Goal: Task Accomplishment & Management: Manage account settings

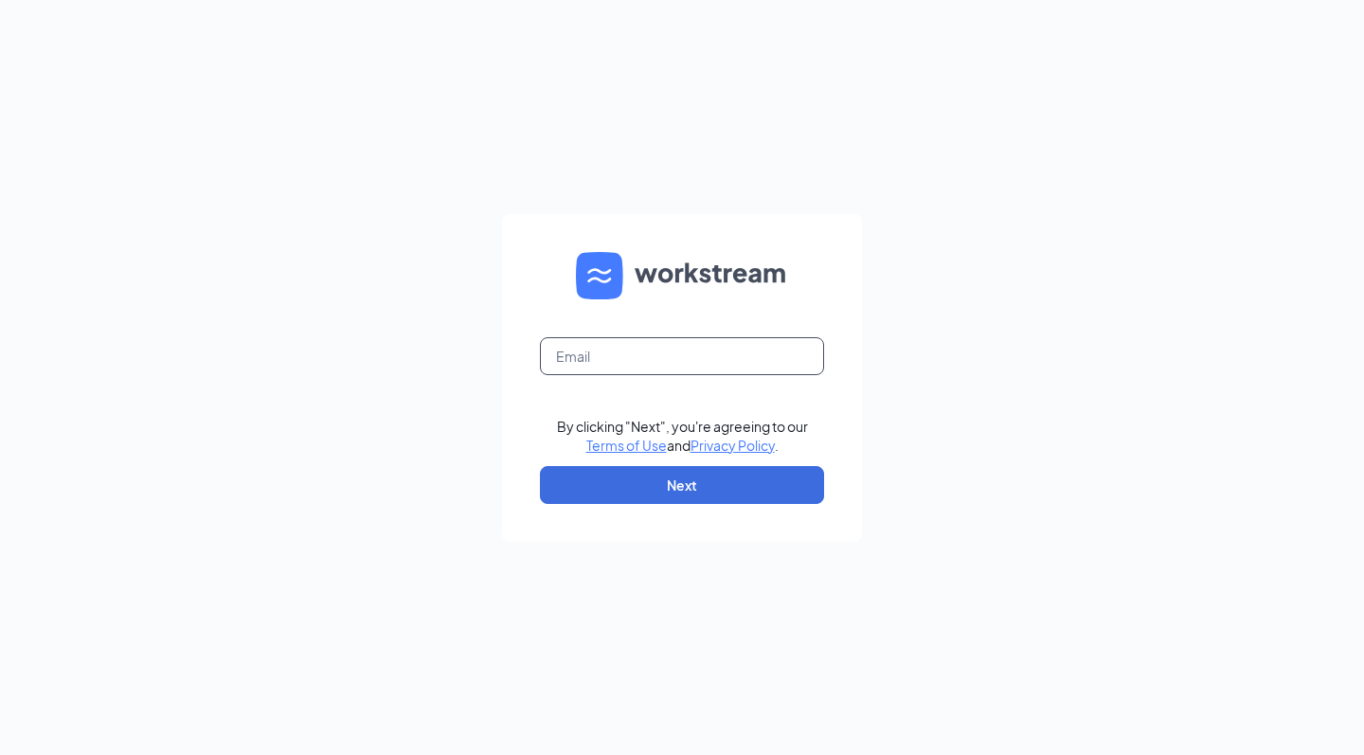
click at [608, 346] on input "text" at bounding box center [682, 356] width 284 height 38
type input "cbowling@arbys.biz"
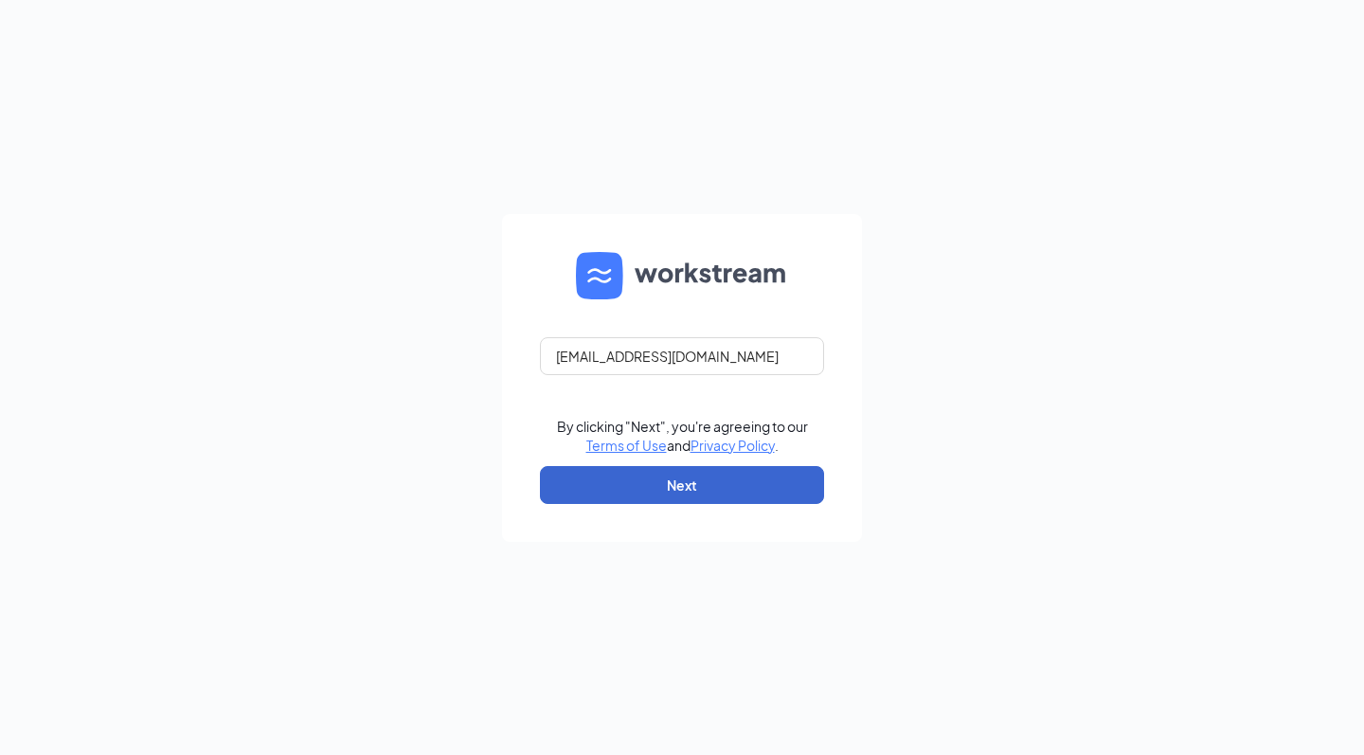
click at [608, 478] on button "Next" at bounding box center [682, 485] width 284 height 38
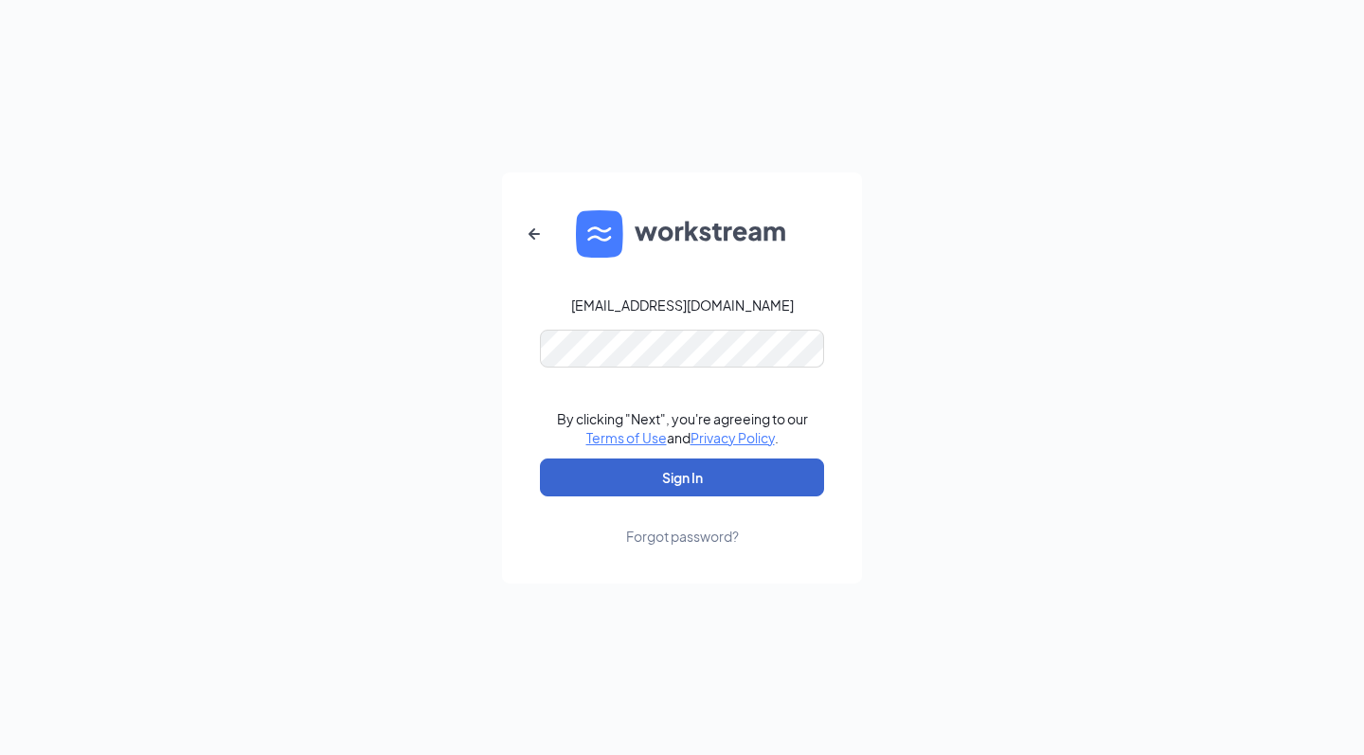
click at [682, 477] on button "Sign In" at bounding box center [682, 478] width 284 height 38
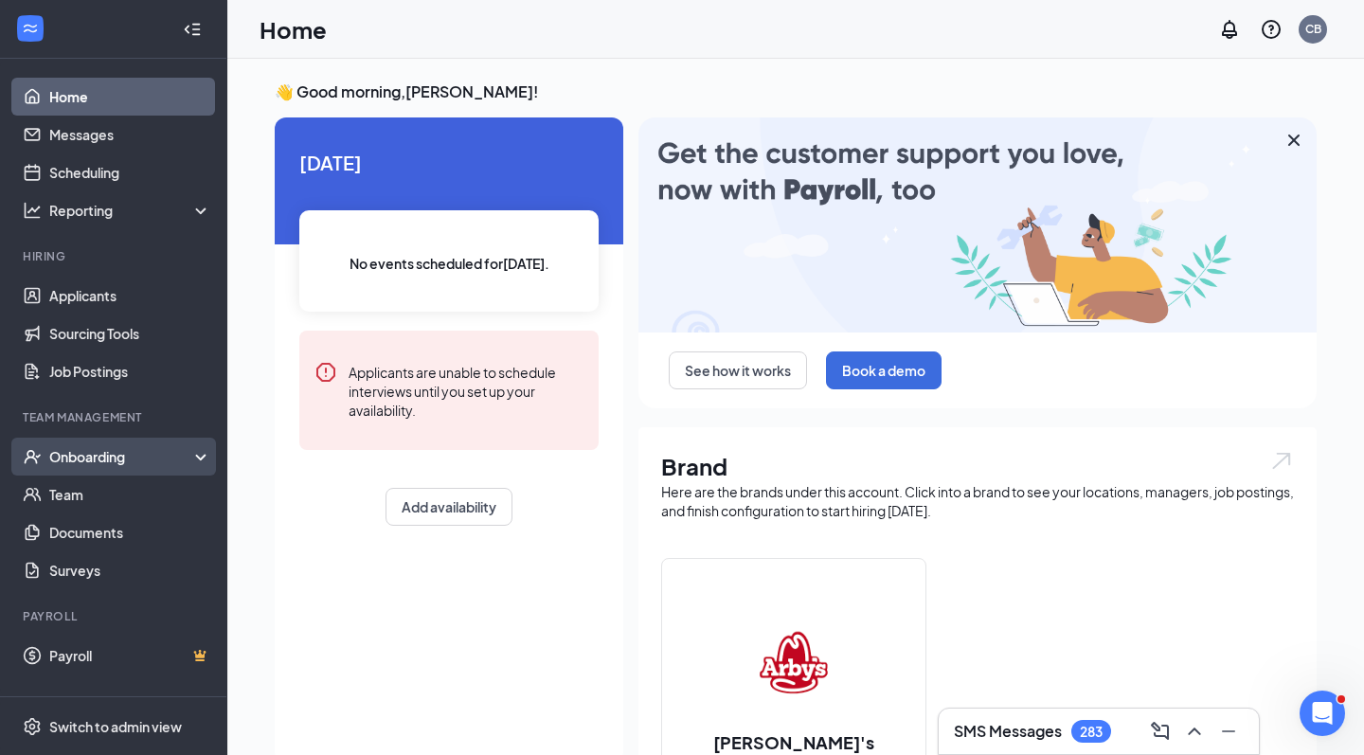
click at [105, 458] on div "Onboarding" at bounding box center [122, 456] width 146 height 19
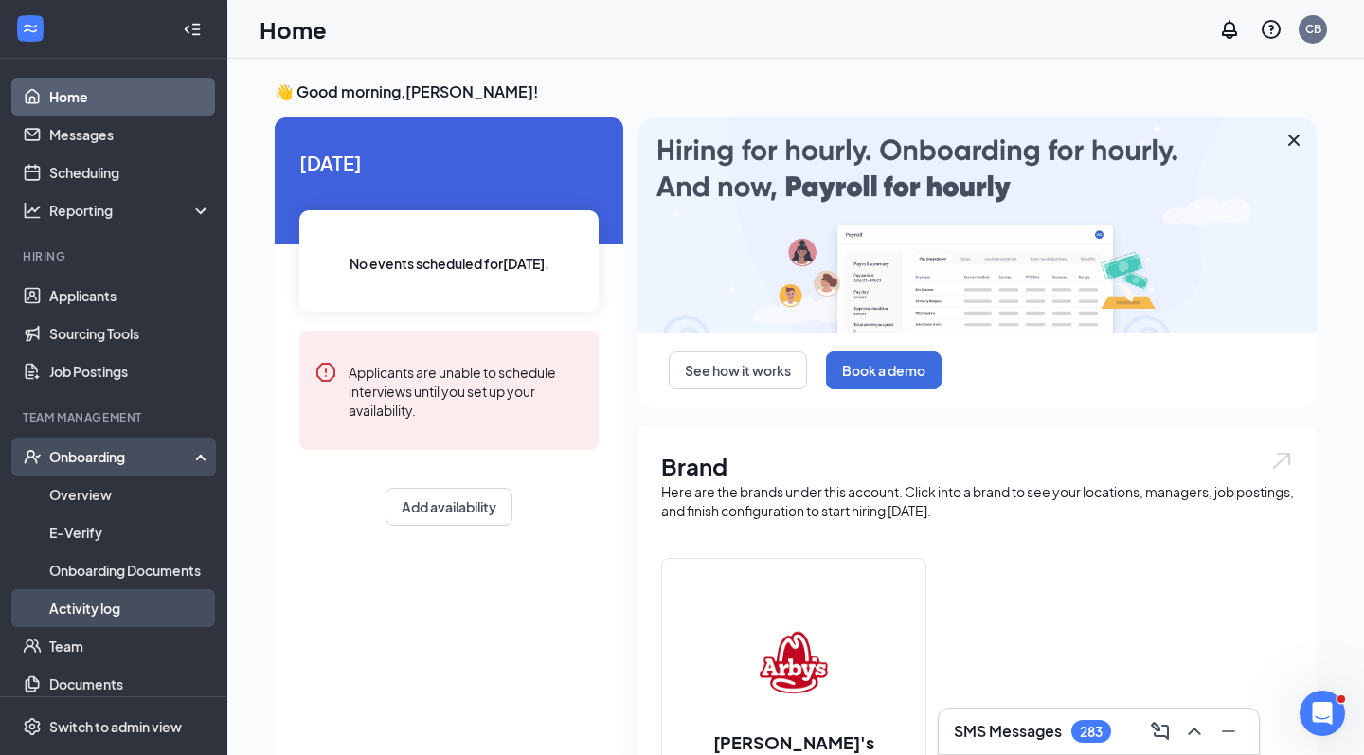
click at [81, 605] on link "Activity log" at bounding box center [130, 608] width 162 height 38
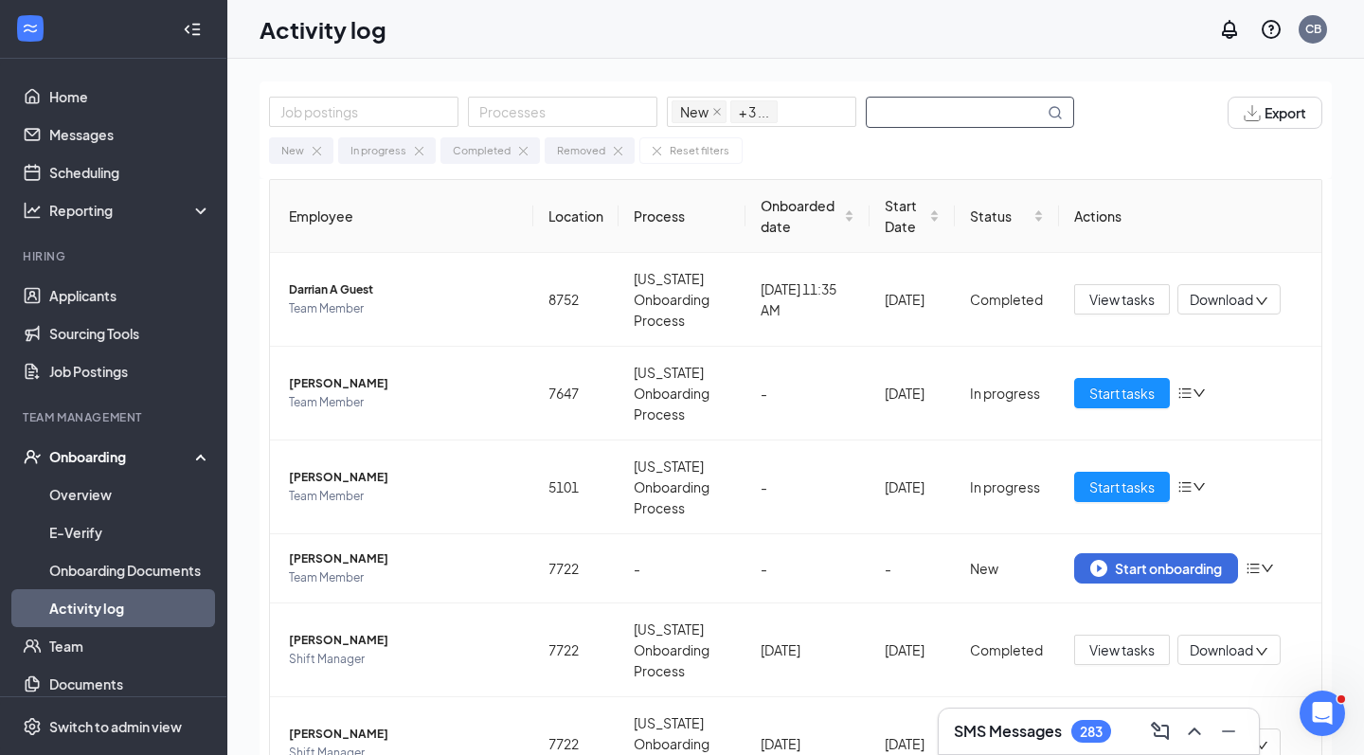
click at [890, 106] on input "text" at bounding box center [955, 112] width 177 height 29
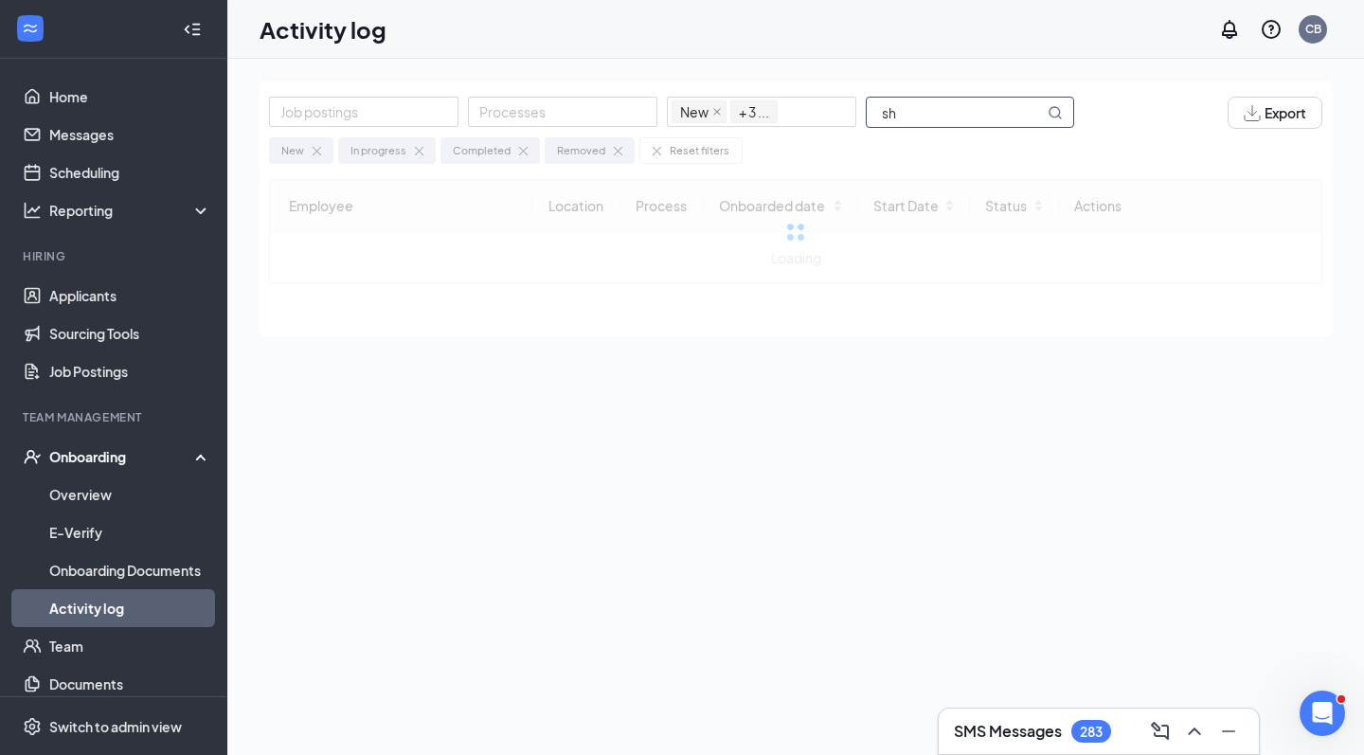
type input "s"
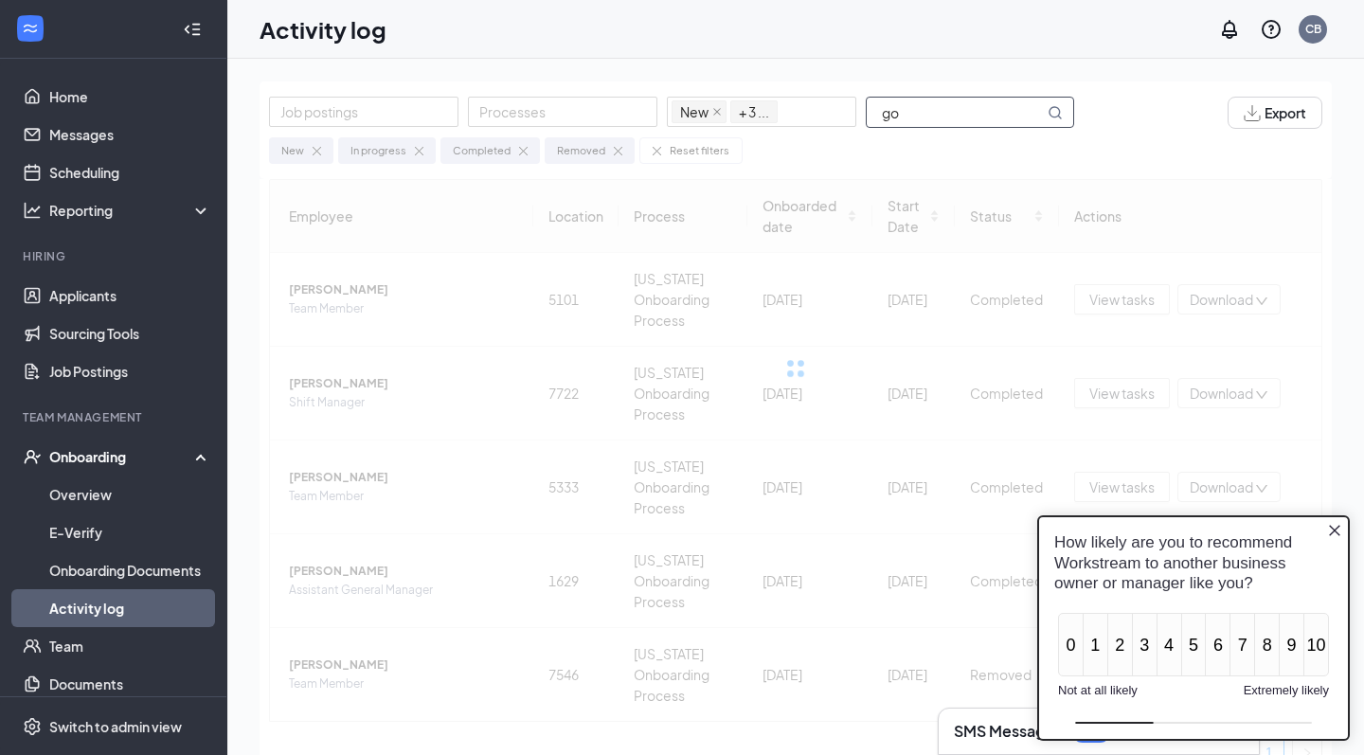
type input "g"
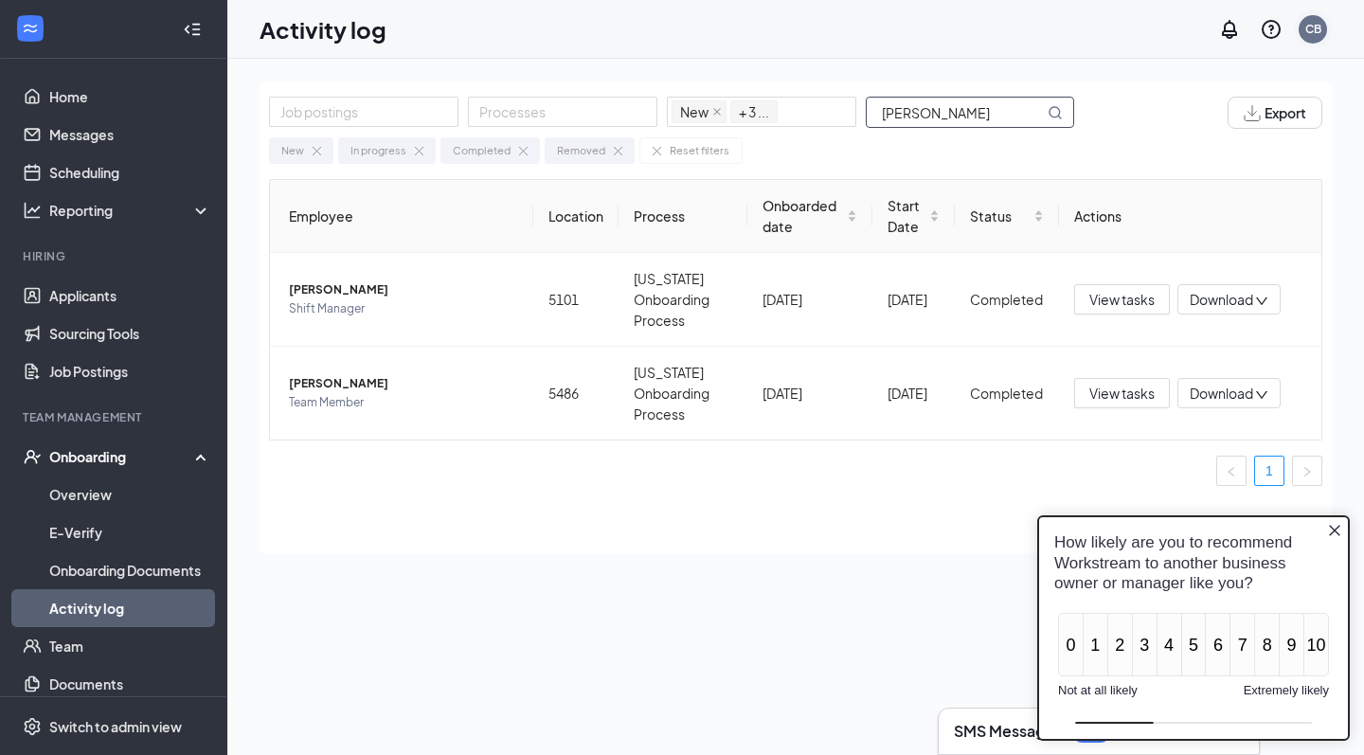
type input "[PERSON_NAME]"
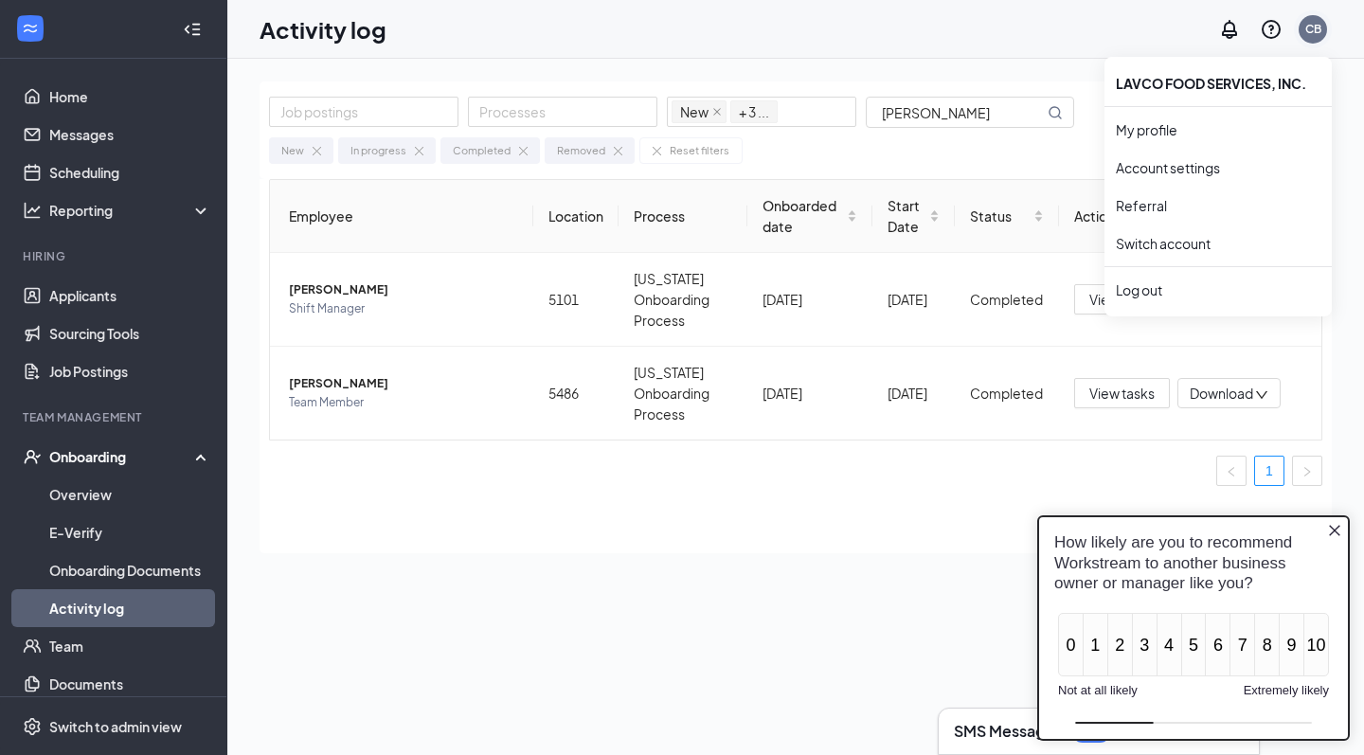
click at [1306, 39] on div "CB" at bounding box center [1313, 29] width 28 height 28
click at [1164, 302] on li "Log out" at bounding box center [1218, 290] width 227 height 38
